Goal: Task Accomplishment & Management: Manage account settings

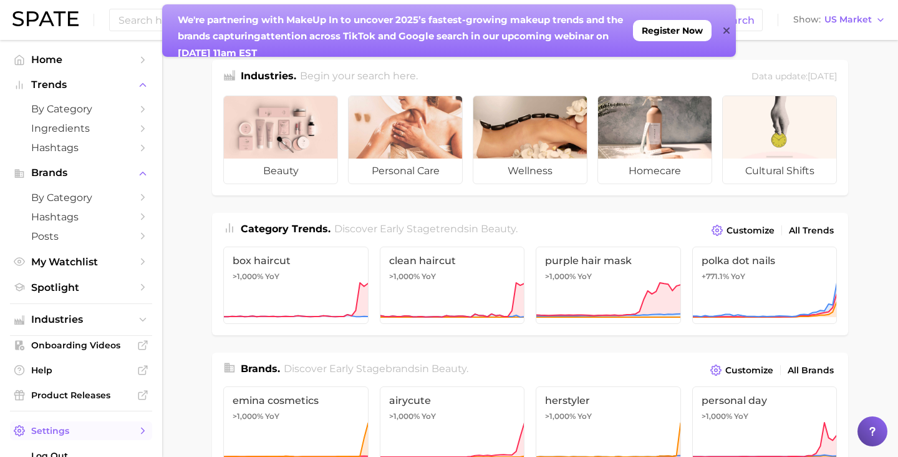
scroll to position [33, 0]
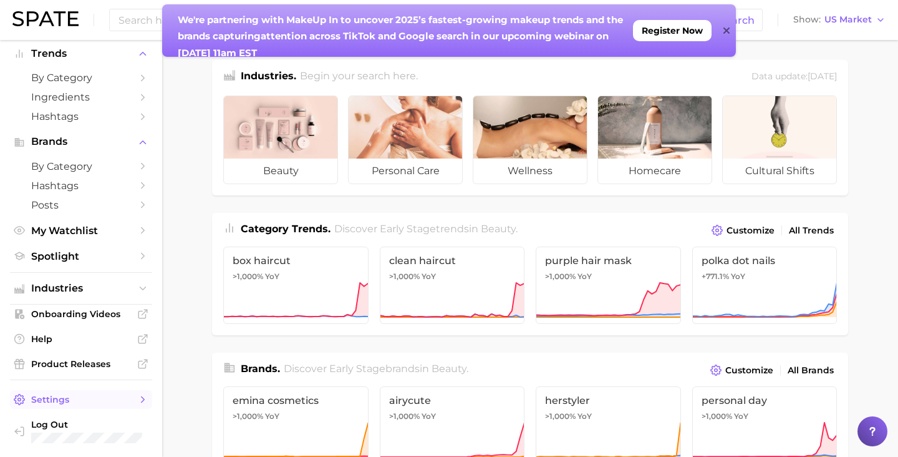
click at [61, 401] on span "Settings" at bounding box center [81, 399] width 100 height 11
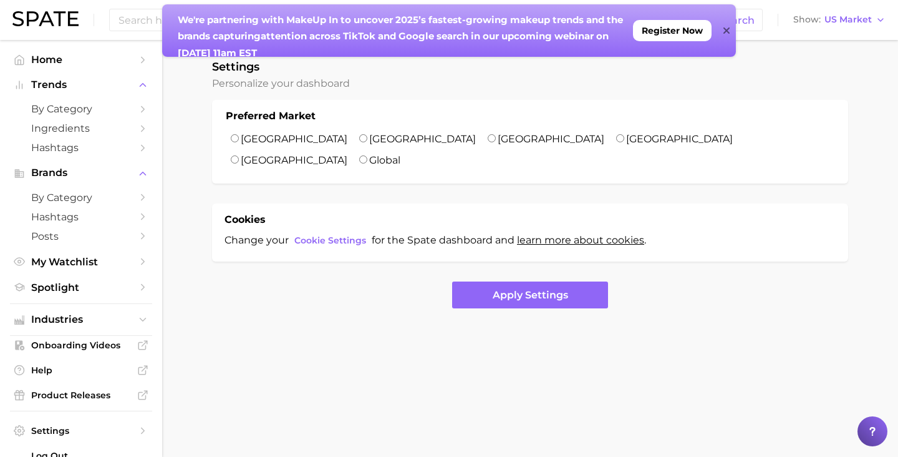
scroll to position [33, 0]
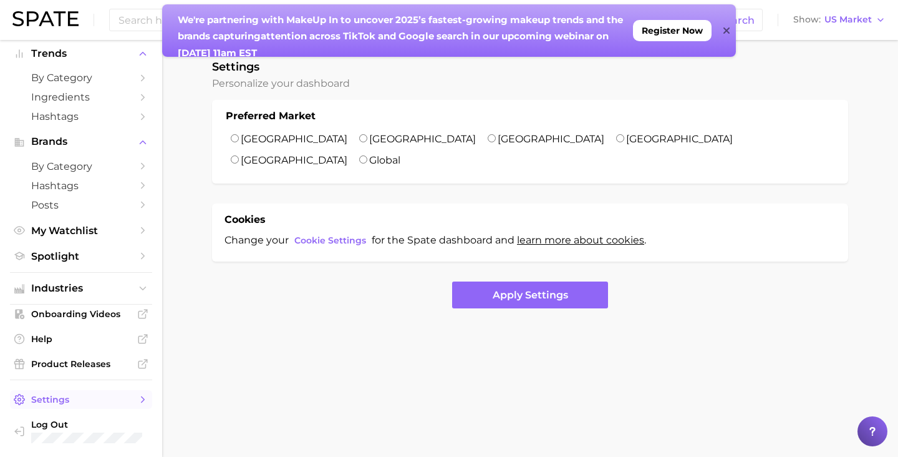
click at [143, 400] on icon "Sidebar" at bounding box center [142, 399] width 11 height 11
click at [301, 90] on div "Settings Personalize your dashboard Preferred Market United States United Kingd…" at bounding box center [530, 184] width 636 height 248
click at [724, 30] on icon at bounding box center [727, 31] width 6 height 10
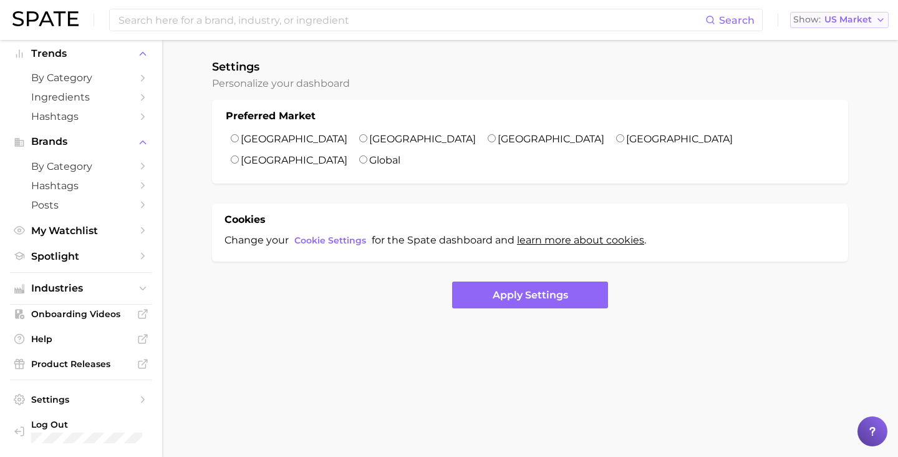
click at [836, 23] on span "US Market" at bounding box center [848, 19] width 47 height 7
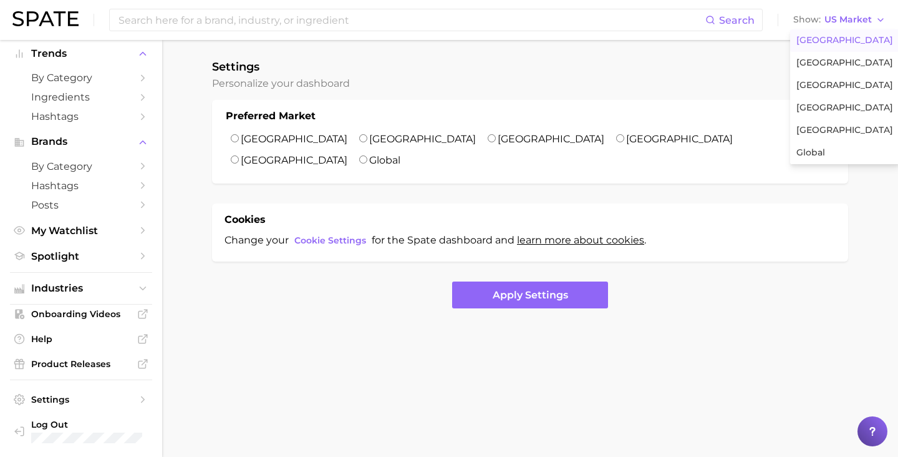
click at [461, 371] on body "Search Show US Market United States United Kingdom France South Korea Japan Glo…" at bounding box center [449, 228] width 898 height 457
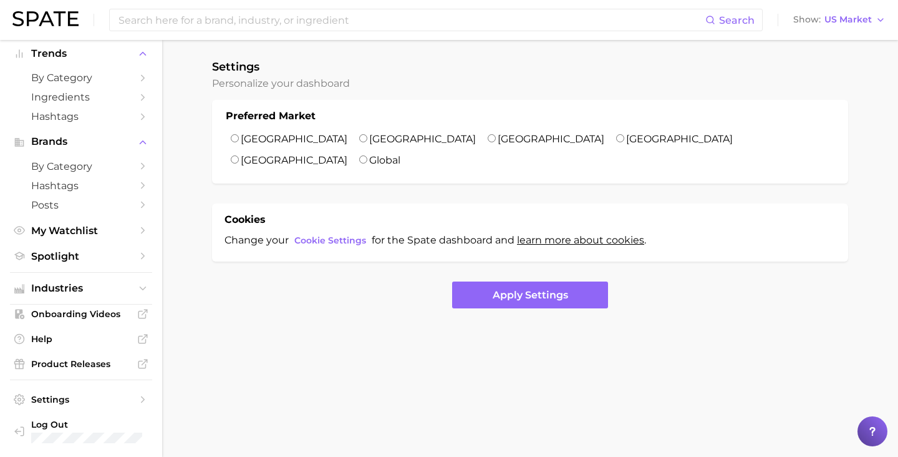
scroll to position [0, 0]
